Goal: Transaction & Acquisition: Obtain resource

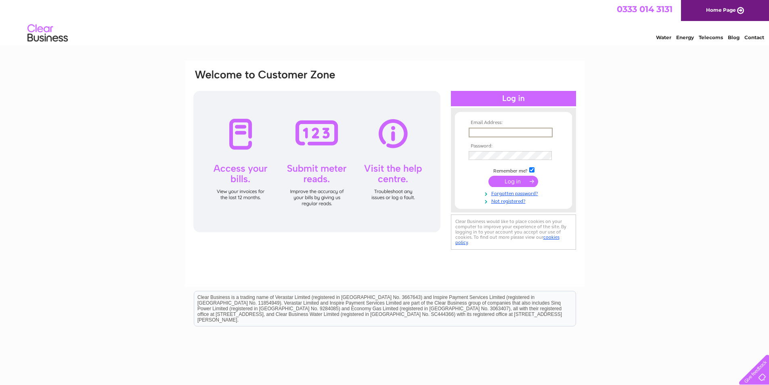
click at [486, 135] on input "text" at bounding box center [511, 133] width 84 height 10
type input "[EMAIL_ADDRESS][DOMAIN_NAME]"
click at [488, 176] on input "submit" at bounding box center [513, 181] width 50 height 11
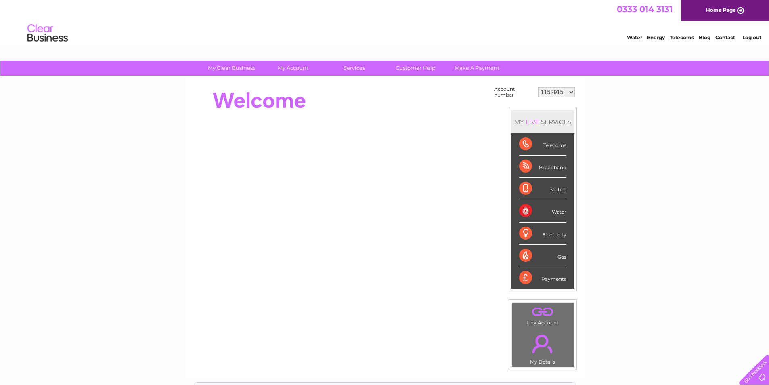
click at [553, 90] on select "1152915 30276912 30276913 30276914" at bounding box center [556, 92] width 37 height 10
select select "30276912"
click at [538, 87] on select "1152915 30276912 30276913 30276914" at bounding box center [556, 92] width 37 height 10
click at [552, 93] on select "1152915 30276912 30276913 30276914" at bounding box center [556, 92] width 37 height 10
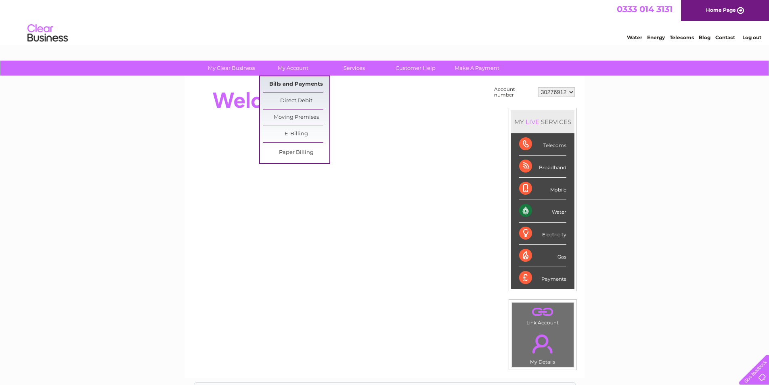
click at [280, 82] on link "Bills and Payments" at bounding box center [296, 84] width 67 height 16
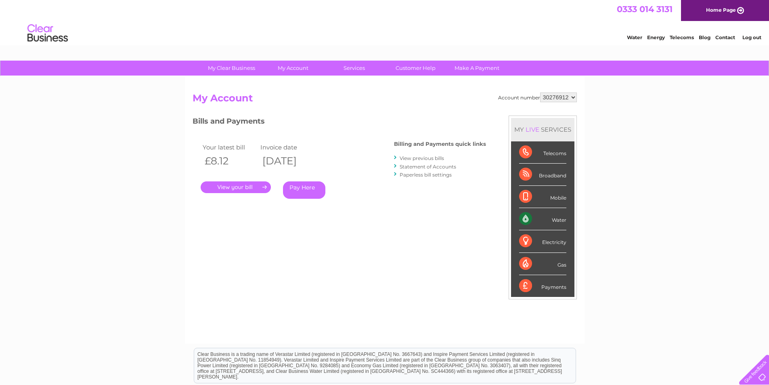
click at [241, 190] on link "." at bounding box center [236, 187] width 70 height 12
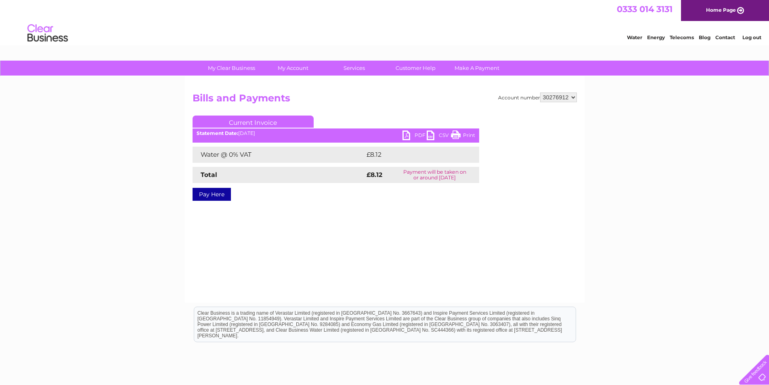
click at [417, 136] on link "PDF" at bounding box center [414, 136] width 24 height 12
click at [554, 94] on select "1152915 30276912 30276913 30276914" at bounding box center [558, 97] width 37 height 10
select select "30276913"
click at [540, 92] on select "1152915 30276912 30276913 30276914" at bounding box center [558, 97] width 37 height 10
click at [419, 135] on link "PDF" at bounding box center [414, 136] width 24 height 12
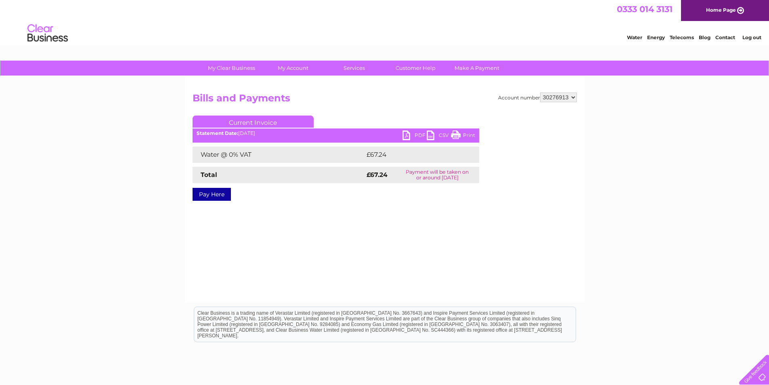
click at [162, 159] on div "My Clear Business Login Details My Details My Preferences Link Account My Accou…" at bounding box center [384, 251] width 769 height 380
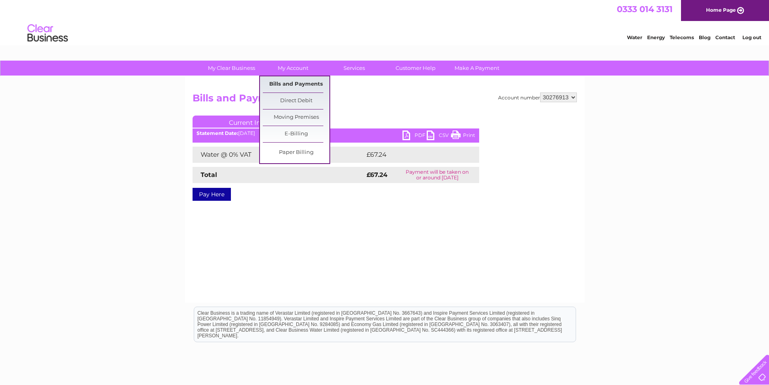
click at [286, 83] on link "Bills and Payments" at bounding box center [296, 84] width 67 height 16
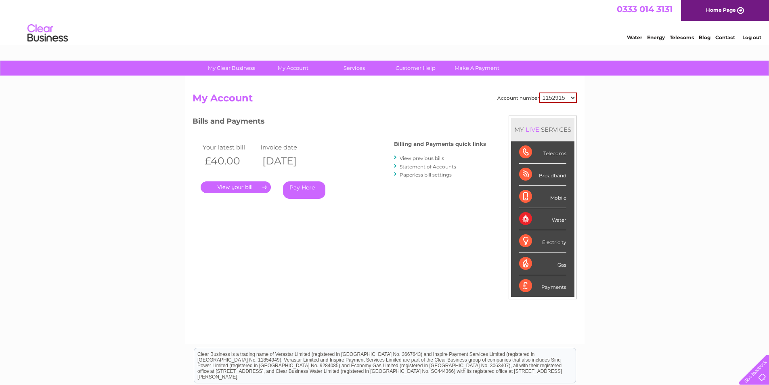
click at [553, 99] on select "1152915 30276912 30276913 30276914" at bounding box center [558, 97] width 38 height 10
select select "30276913"
click at [539, 92] on select "1152915 30276912 30276913 30276914" at bounding box center [558, 97] width 38 height 10
click at [235, 190] on link "." at bounding box center [236, 187] width 70 height 12
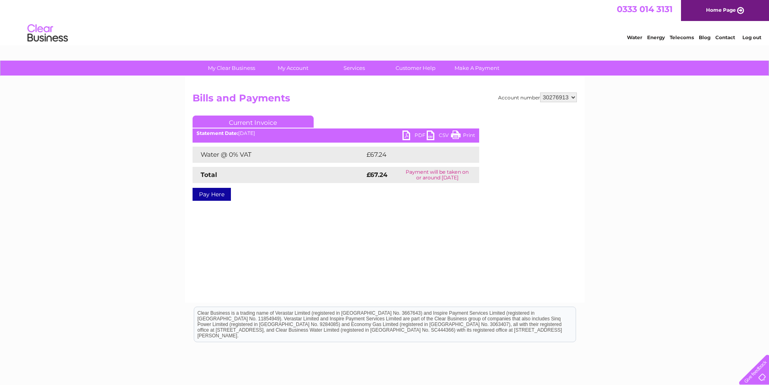
click at [417, 136] on link "PDF" at bounding box center [414, 136] width 24 height 12
click at [561, 96] on select "1152915 30276912 30276913 30276914" at bounding box center [558, 97] width 37 height 10
select select "30276914"
click at [540, 92] on select "1152915 30276912 30276913 30276914" at bounding box center [558, 97] width 37 height 10
click at [413, 134] on link "PDF" at bounding box center [414, 136] width 24 height 12
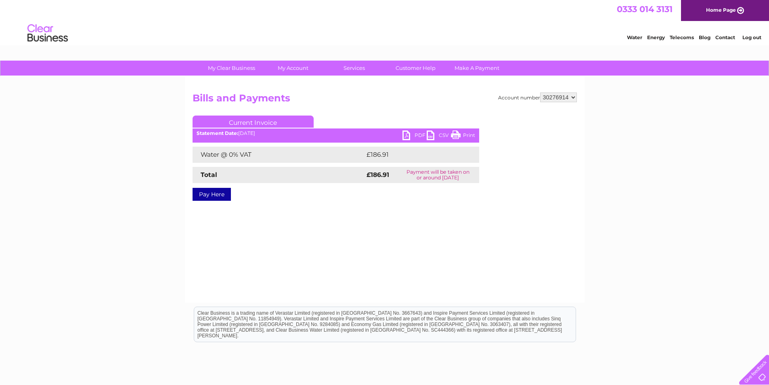
click at [752, 37] on link "Log out" at bounding box center [751, 37] width 19 height 6
